Goal: Task Accomplishment & Management: Manage account settings

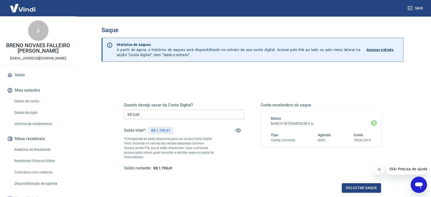
click at [190, 114] on input "R$ 0,00" at bounding box center [184, 114] width 120 height 9
type input "R$ 899,31"
click at [351, 188] on button "Solicitar saque" at bounding box center [361, 187] width 39 height 9
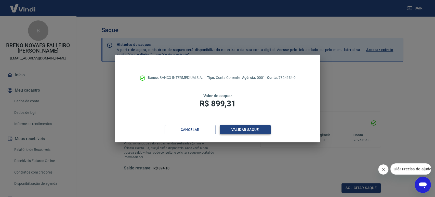
click at [252, 126] on button "Validar saque" at bounding box center [245, 129] width 51 height 9
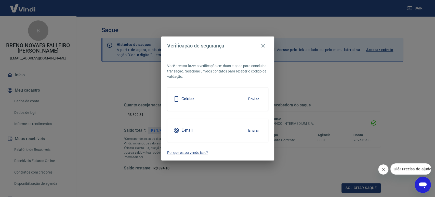
click at [259, 97] on button "Enviar" at bounding box center [254, 99] width 17 height 11
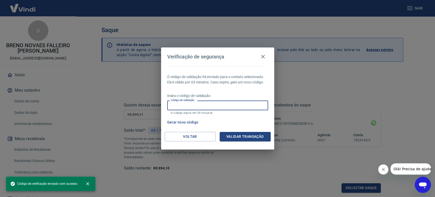
click at [199, 103] on input "Código de validação" at bounding box center [217, 104] width 101 height 9
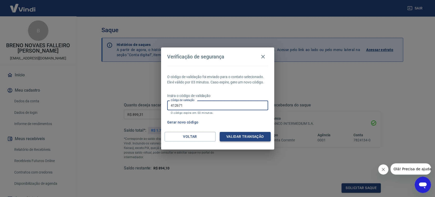
type input "412671"
click at [237, 138] on button "Validar transação" at bounding box center [245, 136] width 51 height 9
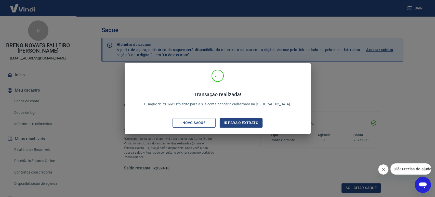
click at [194, 121] on div "Novo saque" at bounding box center [193, 123] width 35 height 6
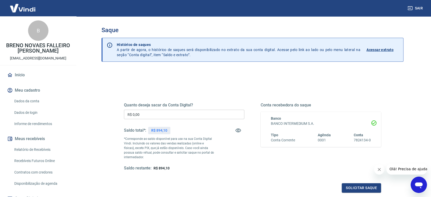
click at [161, 112] on input "R$ 0,00" at bounding box center [184, 114] width 120 height 9
type input "R$ 894,10"
click at [350, 188] on button "Solicitar saque" at bounding box center [361, 187] width 39 height 9
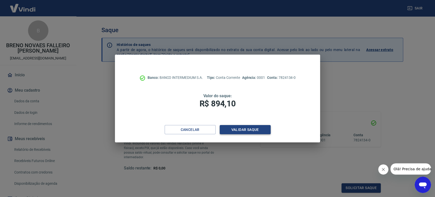
click at [233, 129] on button "Validar saque" at bounding box center [245, 129] width 51 height 9
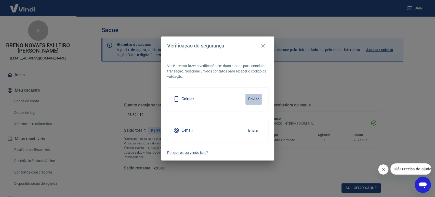
click at [247, 96] on button "Enviar" at bounding box center [254, 99] width 17 height 11
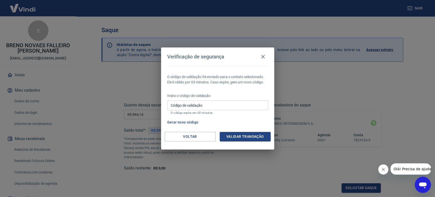
click at [214, 102] on input "Código de validação" at bounding box center [217, 104] width 101 height 9
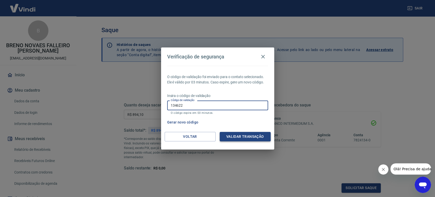
type input "134622"
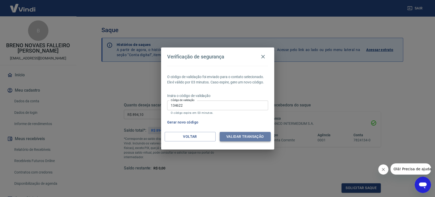
click at [257, 132] on button "Validar transação" at bounding box center [245, 136] width 51 height 9
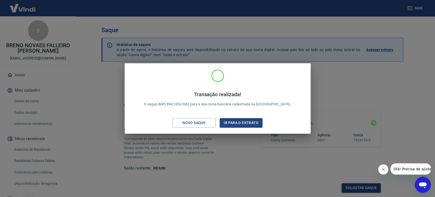
click at [187, 117] on div "Transação realizada! O saque de R$ 894,10 foi feito para a sua conta bancária c…" at bounding box center [218, 99] width 178 height 60
click at [189, 121] on div "Novo saque" at bounding box center [193, 123] width 35 height 6
